Goal: Navigation & Orientation: Find specific page/section

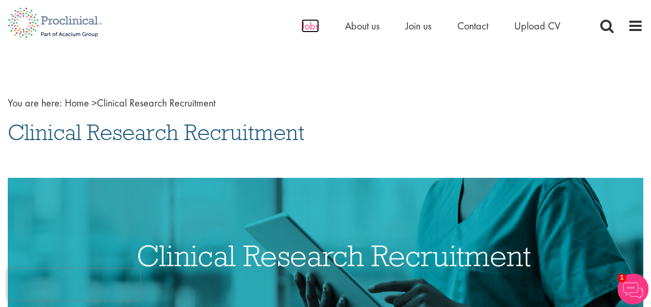
click at [304, 22] on span "Jobs" at bounding box center [310, 25] width 18 height 13
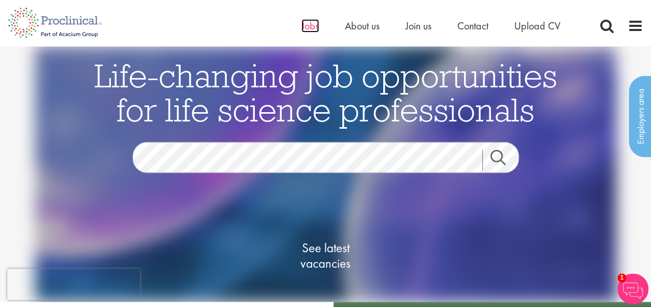
click at [302, 28] on span "Jobs" at bounding box center [310, 25] width 18 height 13
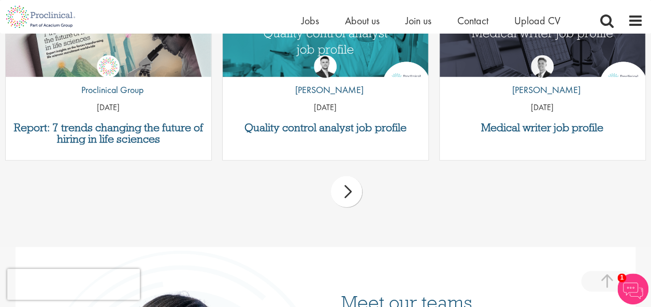
scroll to position [1294, 0]
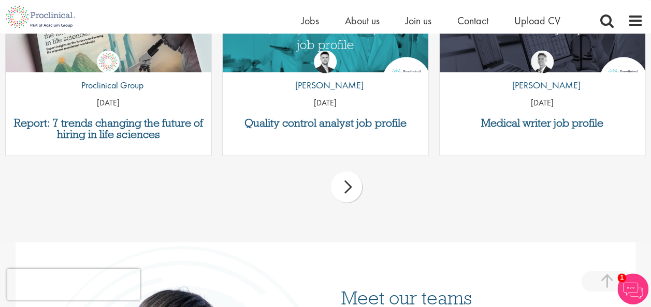
click at [341, 188] on div "next" at bounding box center [346, 187] width 31 height 31
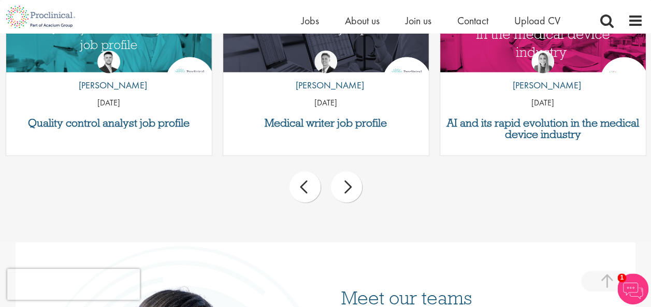
click at [341, 188] on div "next" at bounding box center [346, 187] width 31 height 31
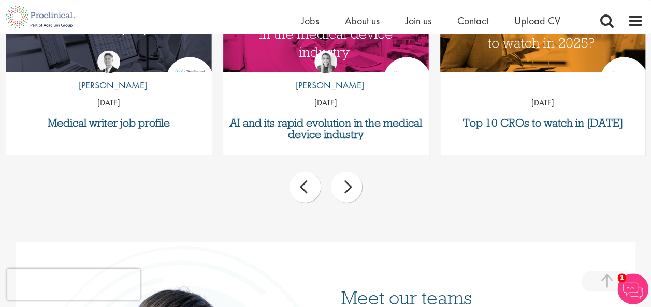
click at [341, 188] on div "next" at bounding box center [346, 187] width 31 height 31
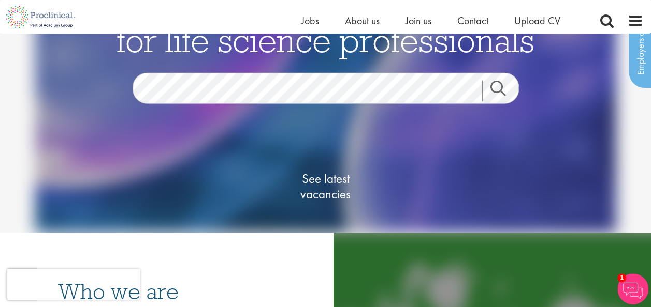
scroll to position [56, 0]
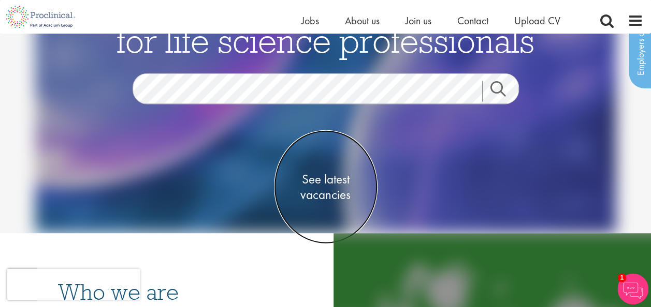
click at [315, 181] on span "See latest vacancies" at bounding box center [326, 186] width 104 height 31
